Goal: Task Accomplishment & Management: Use online tool/utility

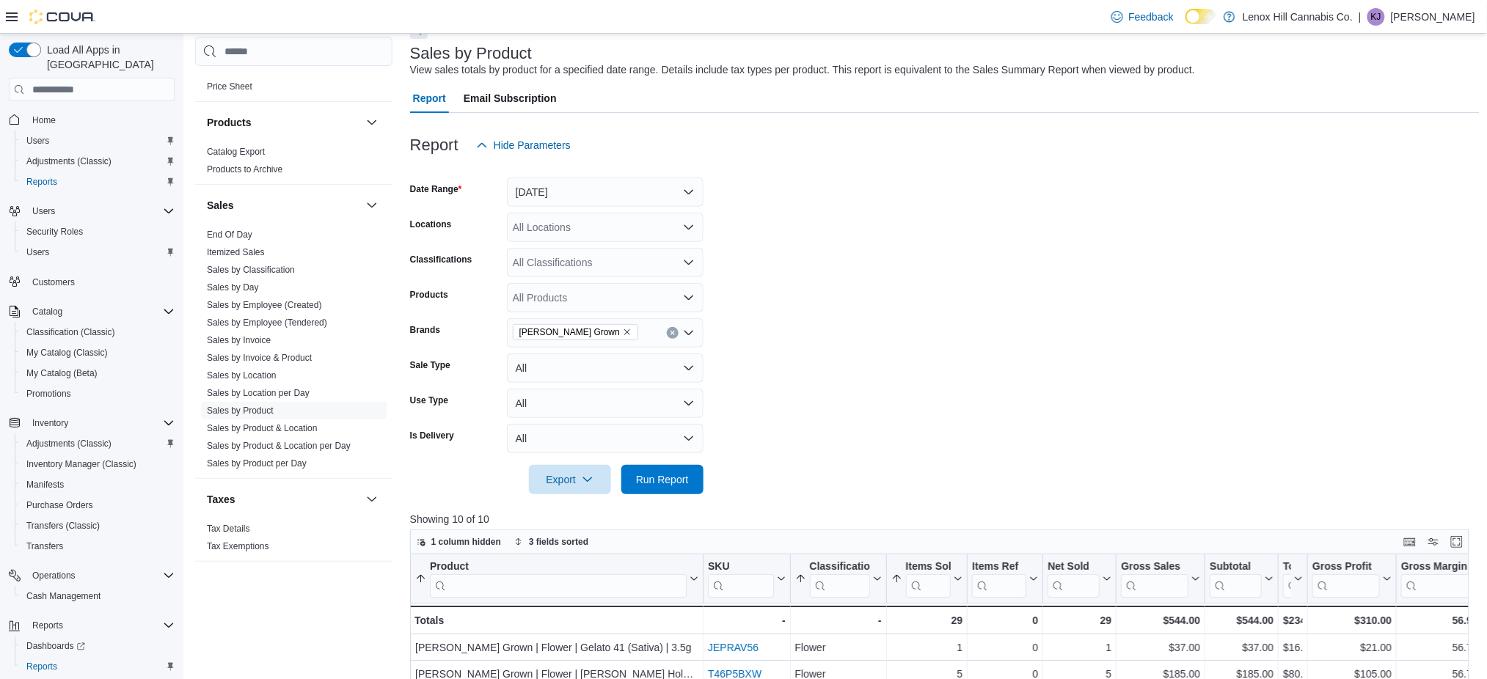
scroll to position [195, 0]
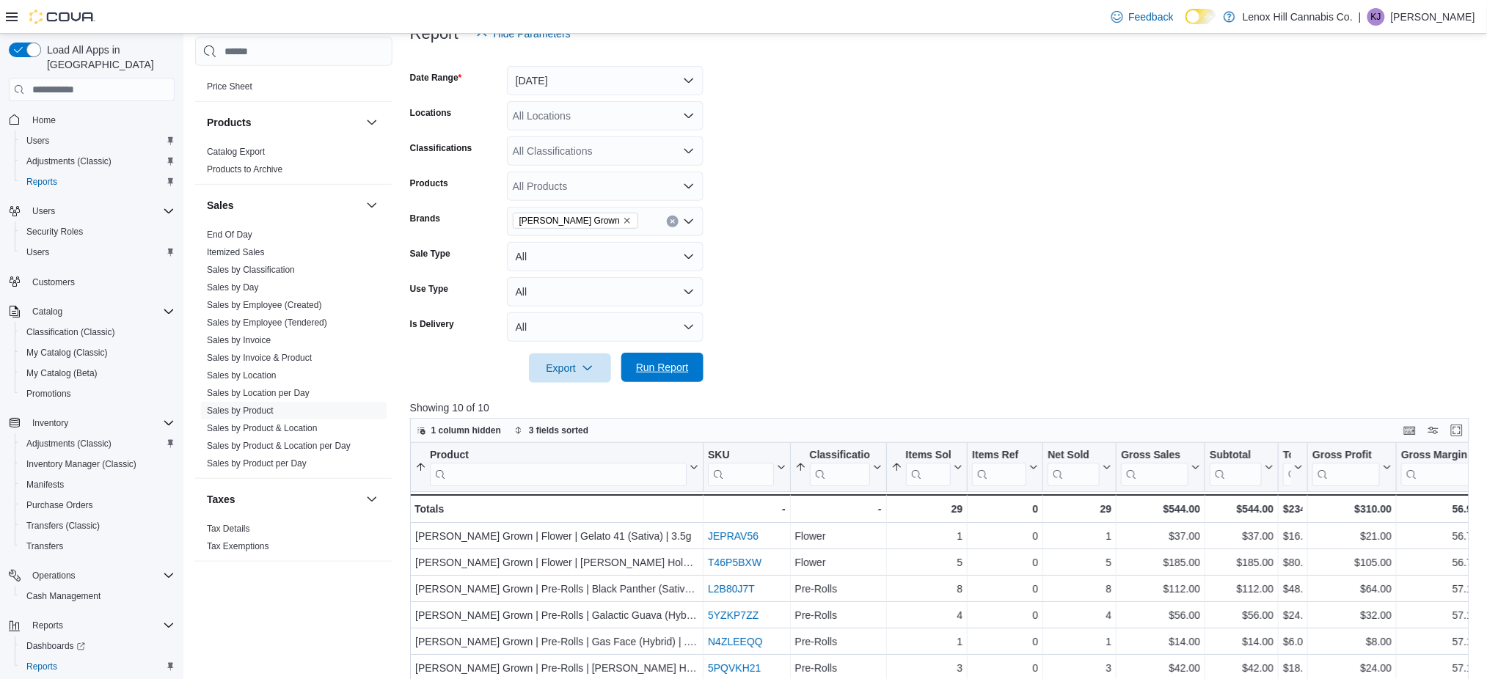
click at [670, 362] on span "Run Report" at bounding box center [662, 367] width 53 height 15
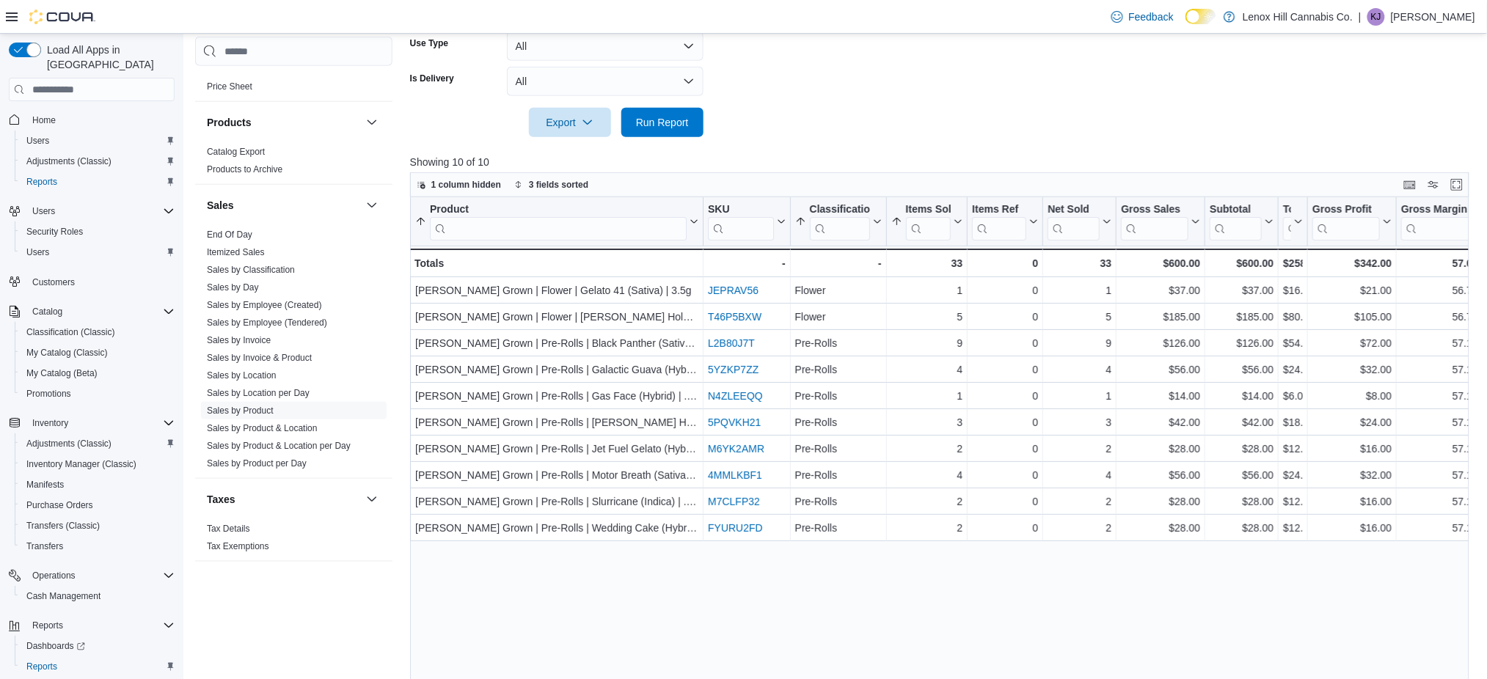
scroll to position [488, 0]
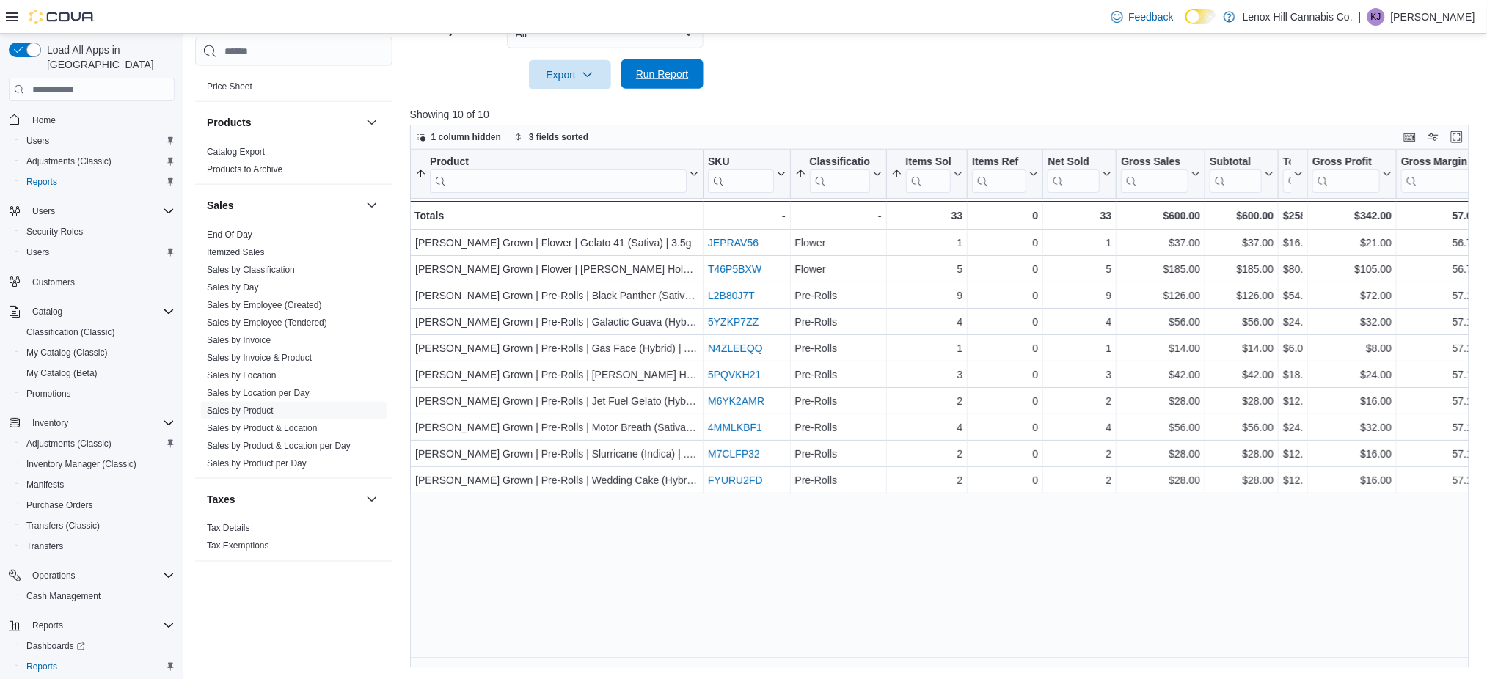
click at [686, 71] on span "Run Report" at bounding box center [662, 74] width 53 height 15
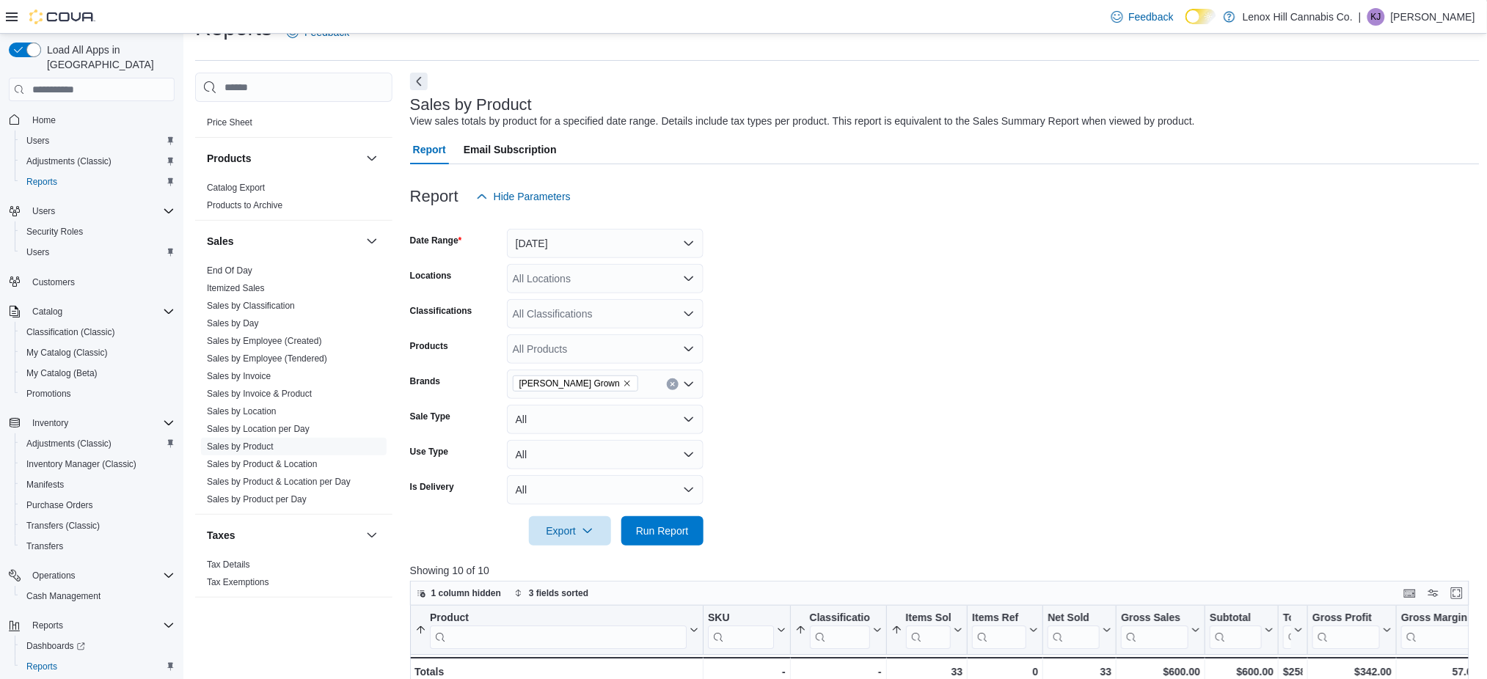
scroll to position [0, 0]
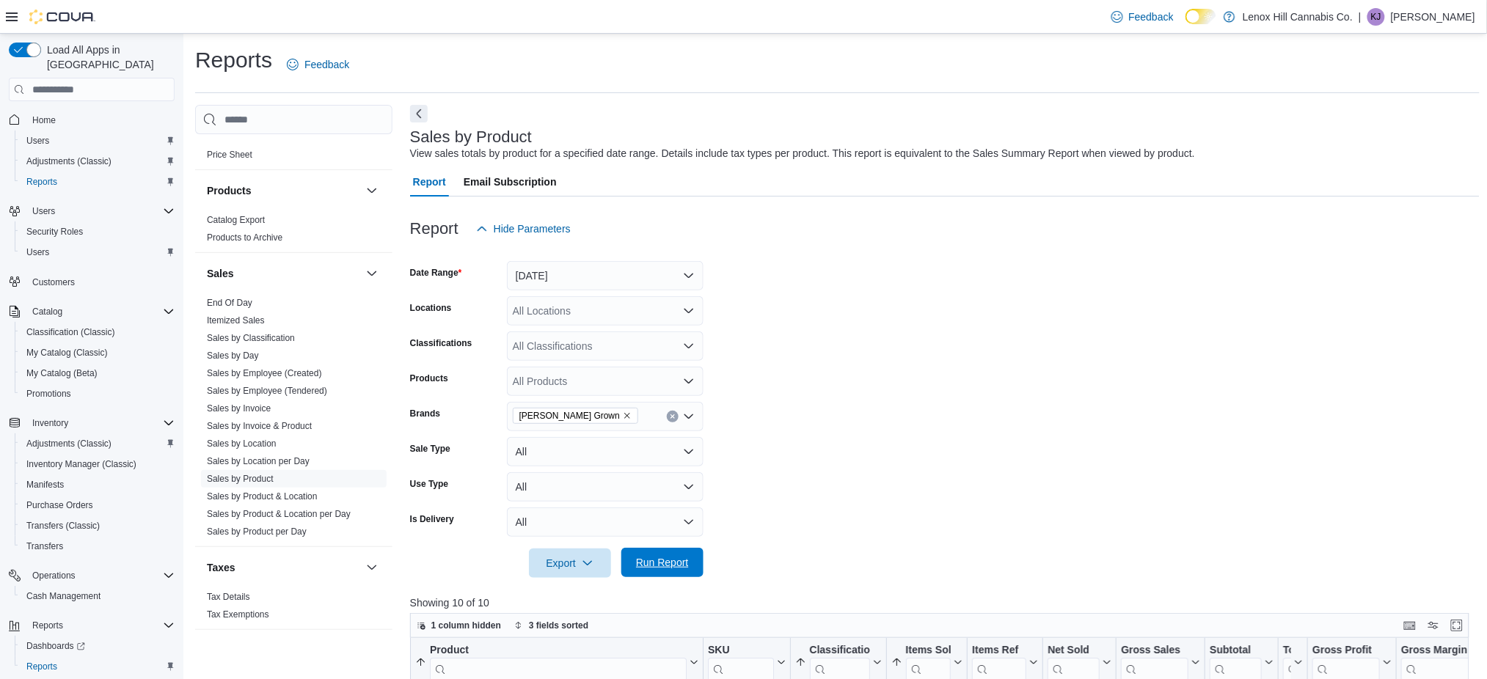
click at [673, 550] on span "Run Report" at bounding box center [662, 562] width 65 height 29
drag, startPoint x: 627, startPoint y: 552, endPoint x: 884, endPoint y: 488, distance: 265.0
click at [631, 553] on button "Run Report" at bounding box center [662, 563] width 82 height 29
click at [677, 554] on span "Run Report" at bounding box center [662, 563] width 65 height 29
click at [651, 564] on span "Run Report" at bounding box center [662, 562] width 53 height 15
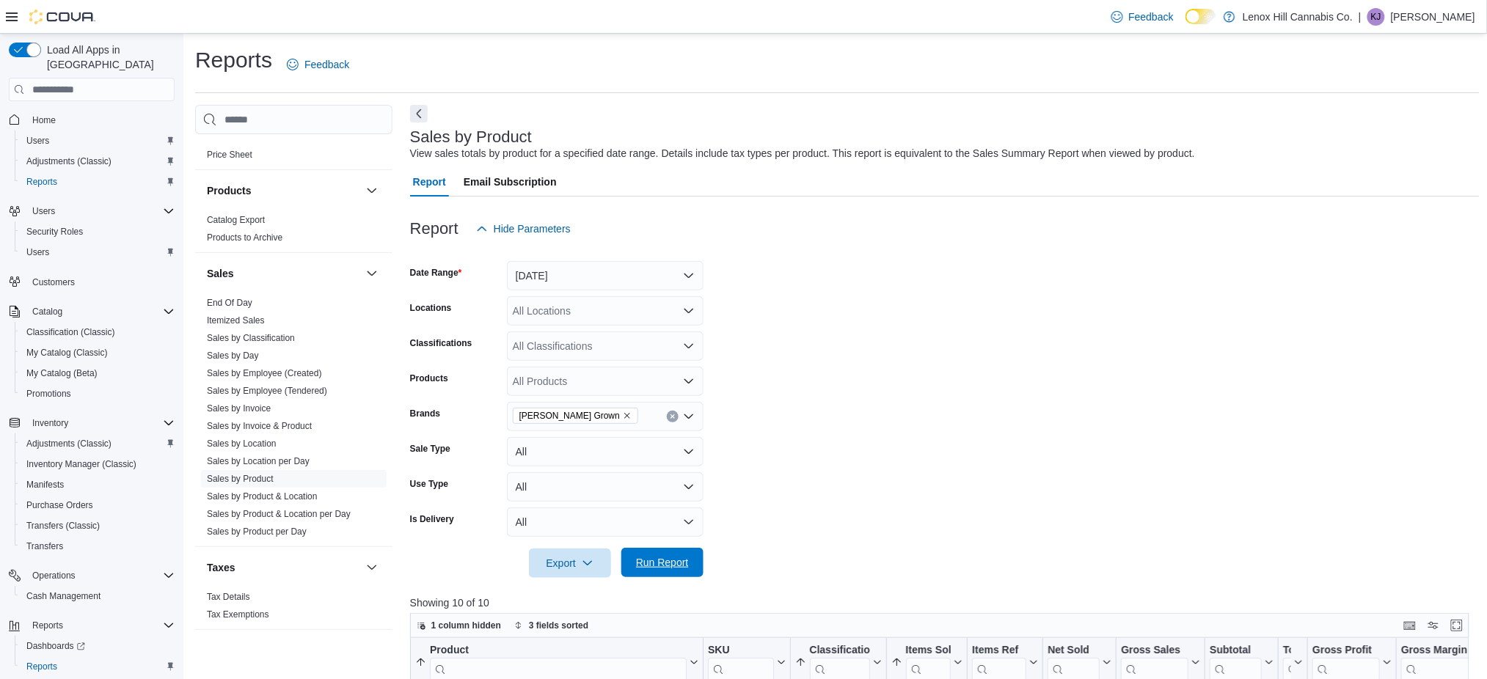
click at [651, 562] on span "Run Report" at bounding box center [662, 562] width 53 height 15
click at [673, 415] on icon "Clear input" at bounding box center [672, 417] width 4 height 4
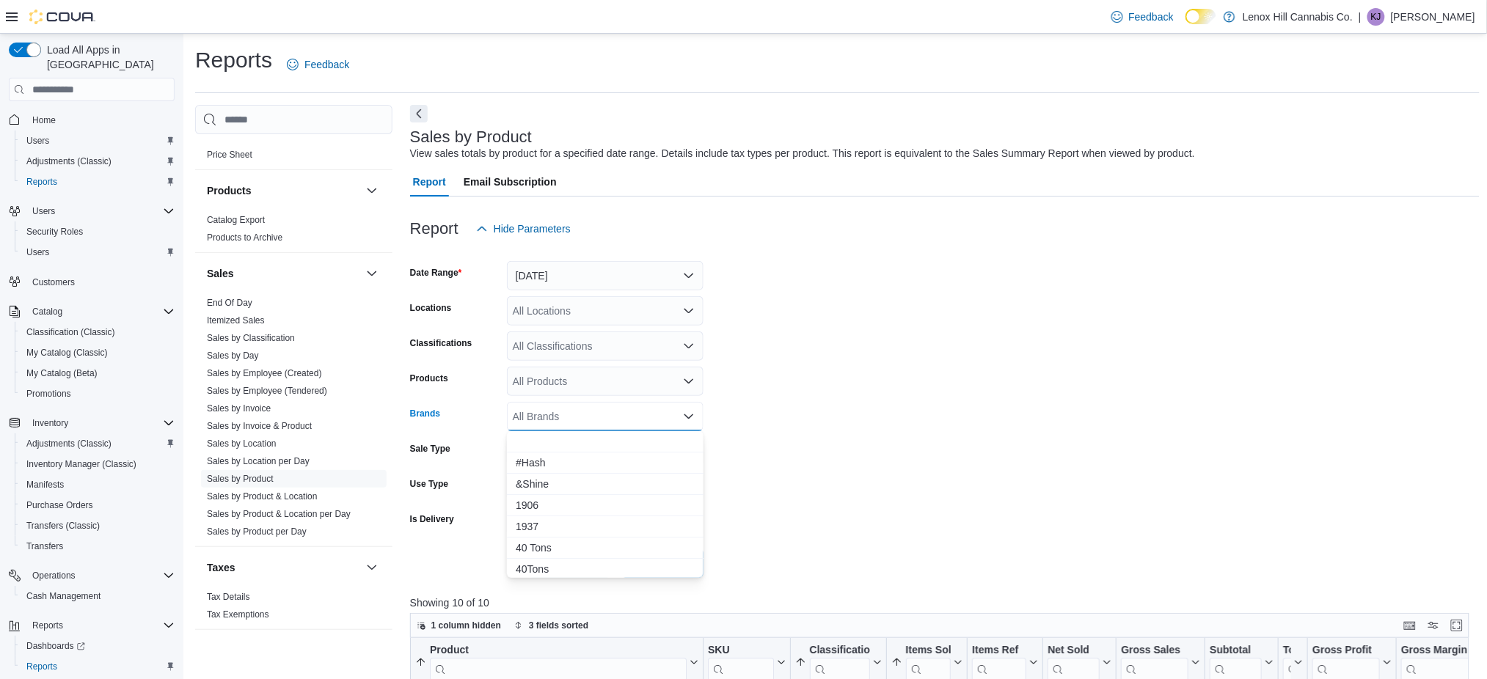
click at [811, 397] on form "Date Range [DATE] Locations All Locations Classifications All Classifications P…" at bounding box center [944, 410] width 1069 height 334
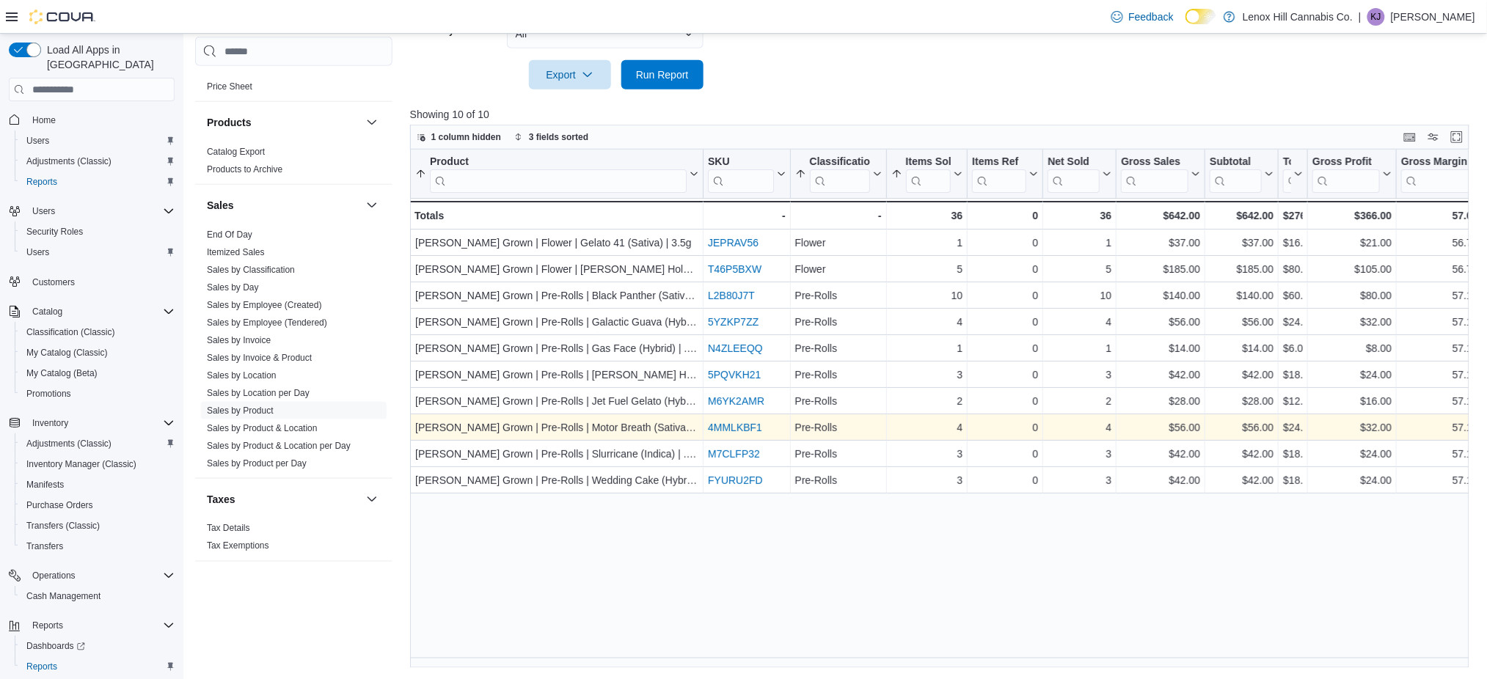
scroll to position [391, 0]
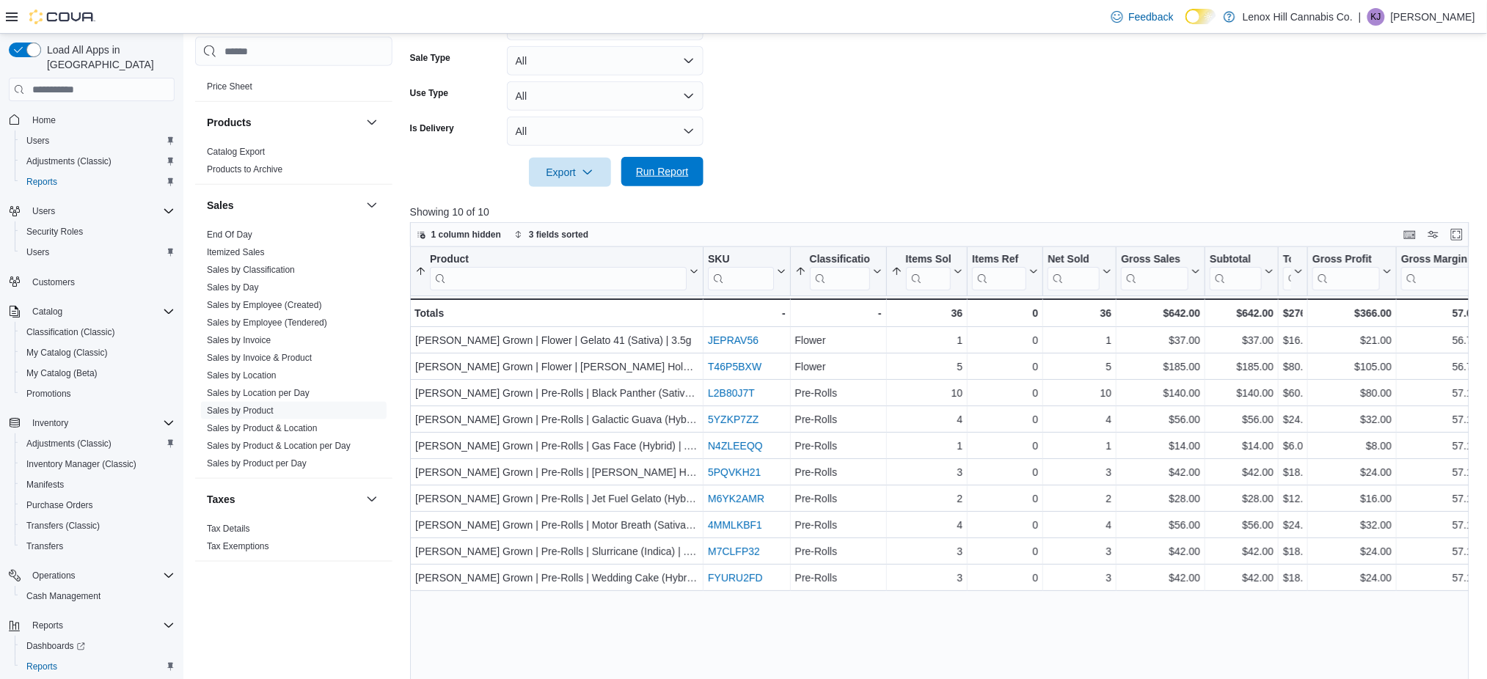
click at [657, 170] on span "Run Report" at bounding box center [662, 171] width 53 height 15
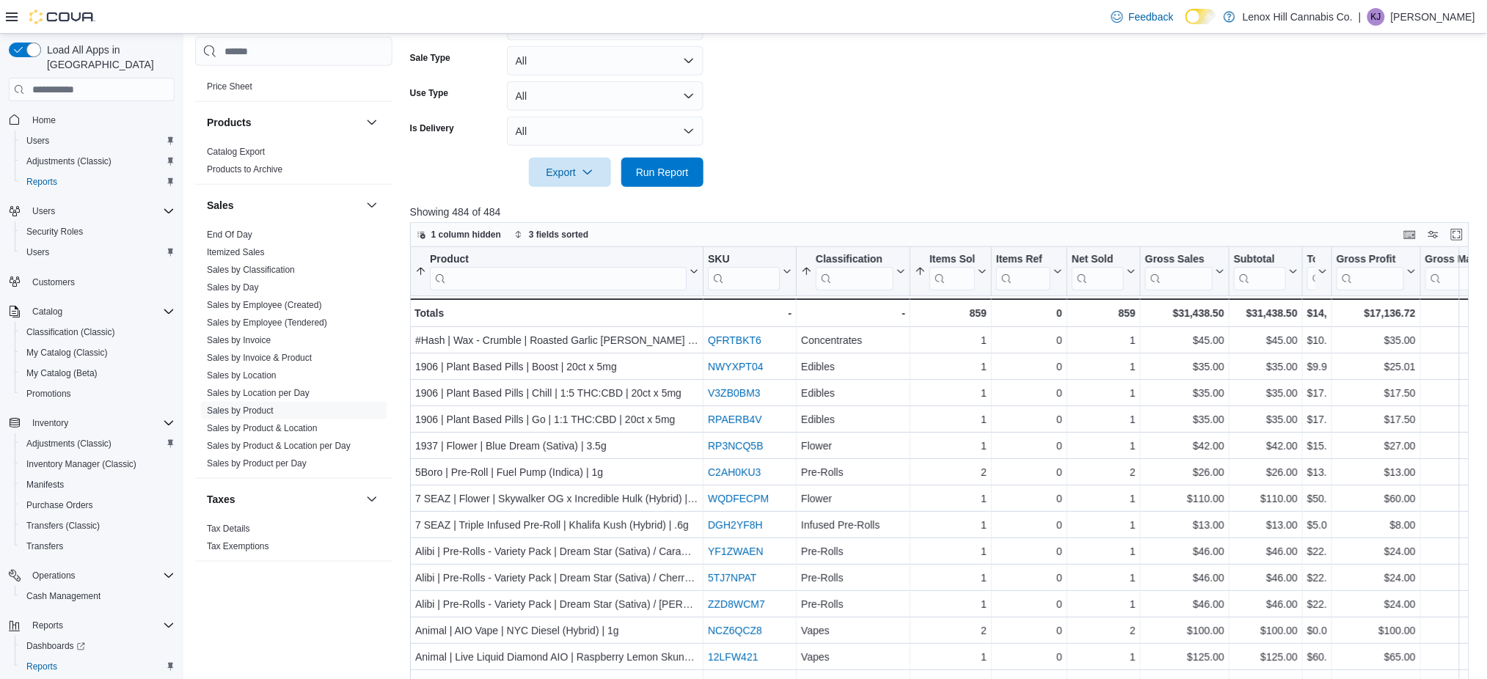
scroll to position [195, 0]
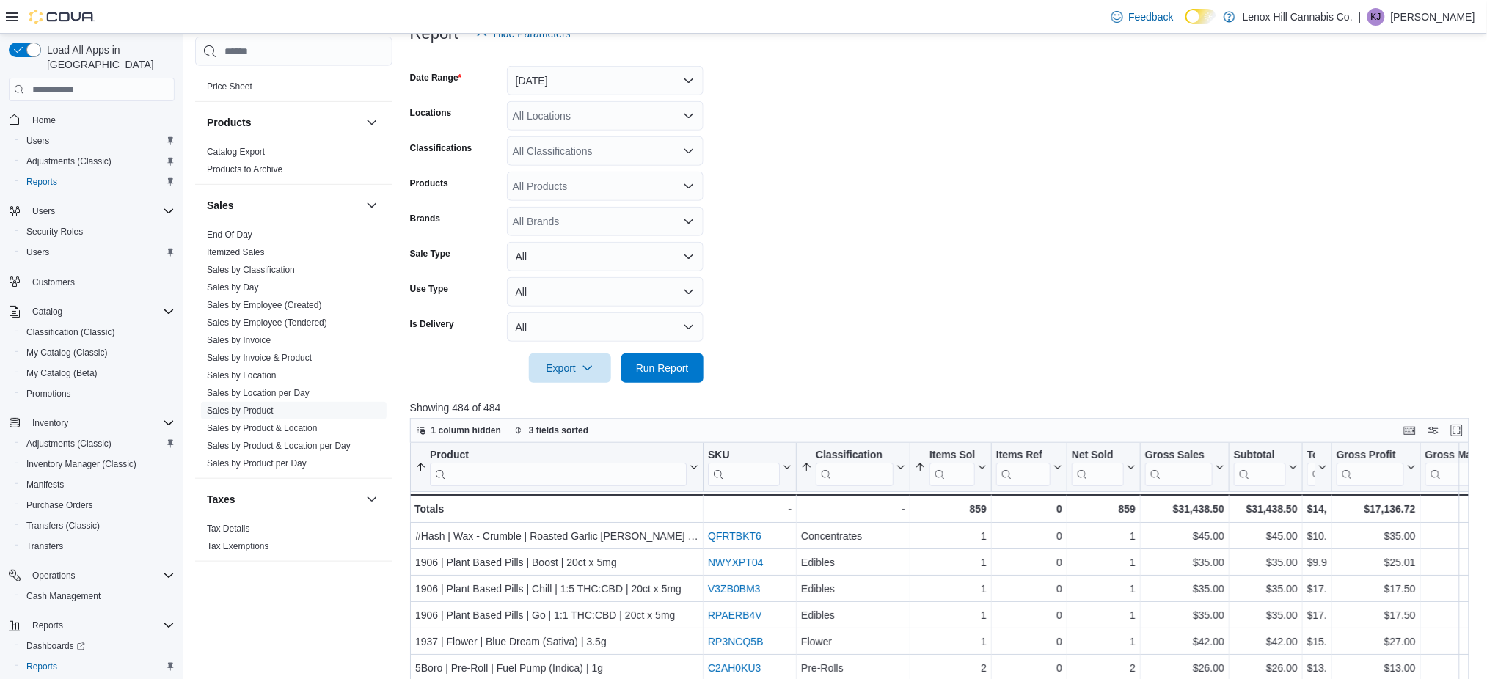
click at [546, 219] on div "All Brands" at bounding box center [605, 221] width 197 height 29
type input "***"
click at [560, 246] on span "[PERSON_NAME] Grown" at bounding box center [605, 246] width 179 height 15
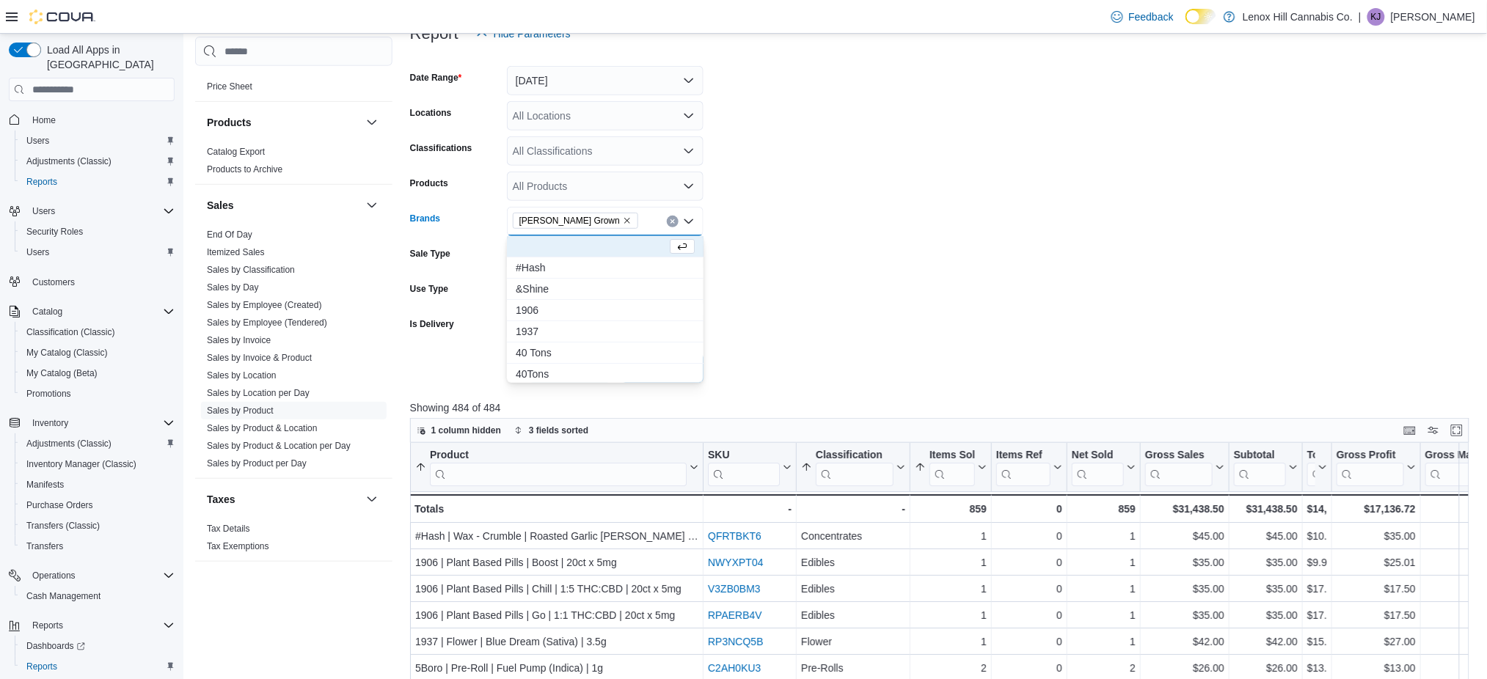
click at [779, 314] on form "Date Range [DATE] Locations All Locations Classifications All Classifications P…" at bounding box center [944, 215] width 1069 height 334
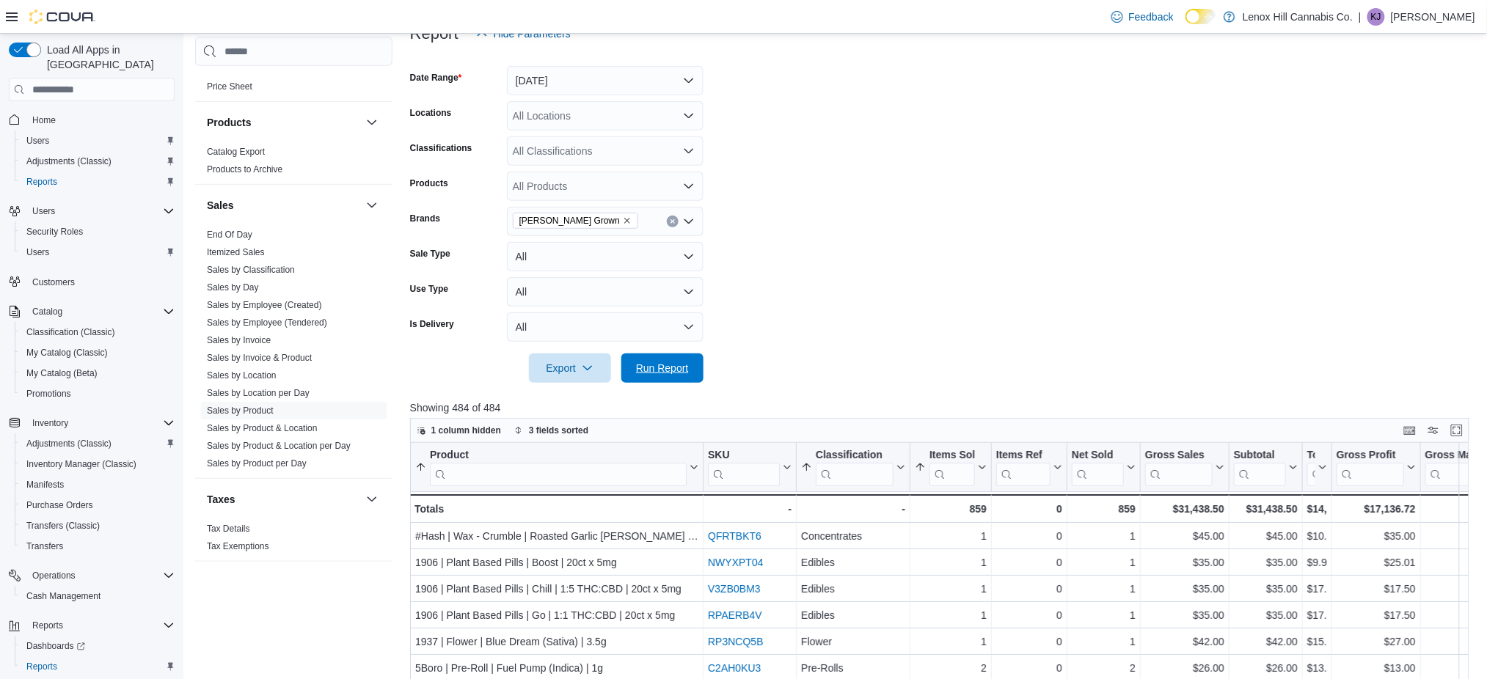
drag, startPoint x: 653, startPoint y: 369, endPoint x: 943, endPoint y: 301, distance: 298.3
click at [654, 369] on span "Run Report" at bounding box center [662, 368] width 53 height 15
